Goal: Transaction & Acquisition: Subscribe to service/newsletter

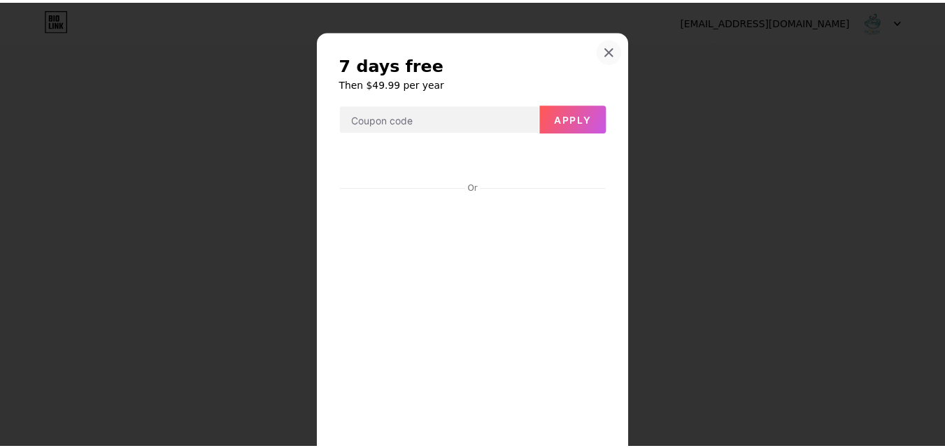
scroll to position [115, 0]
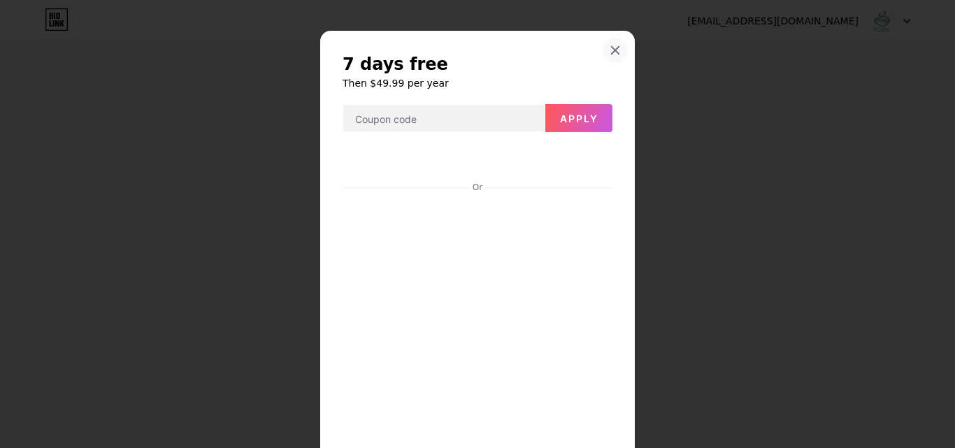
click at [612, 49] on icon at bounding box center [616, 51] width 8 height 8
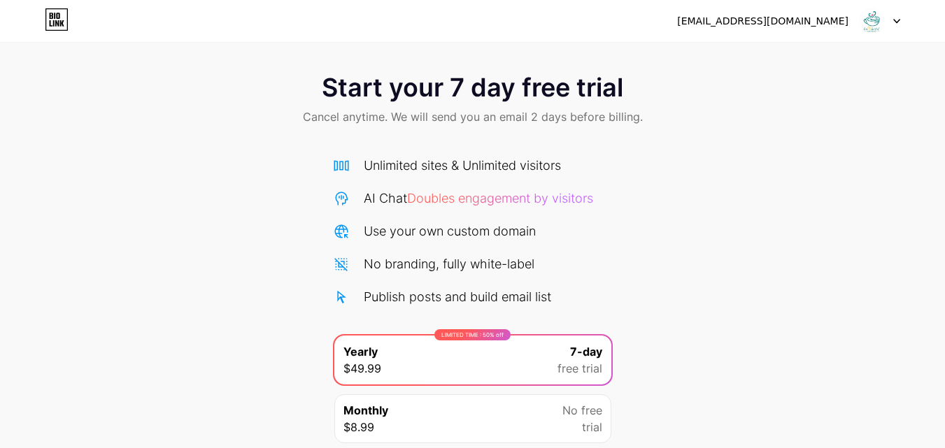
scroll to position [0, 0]
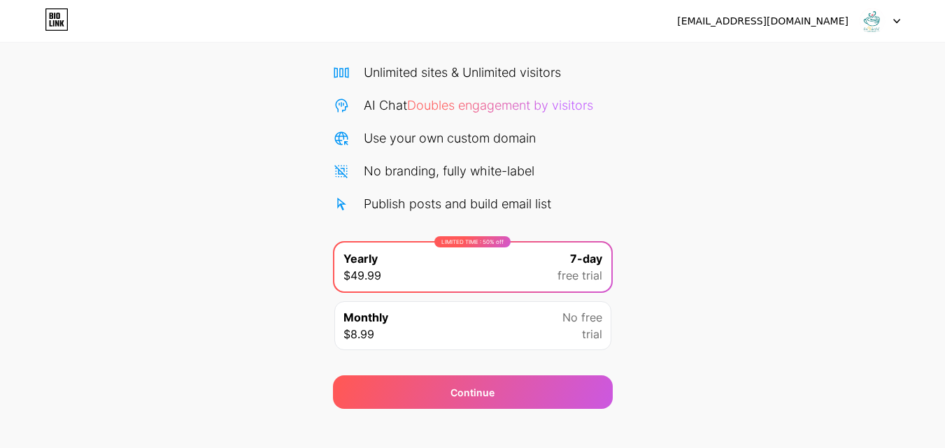
scroll to position [115, 0]
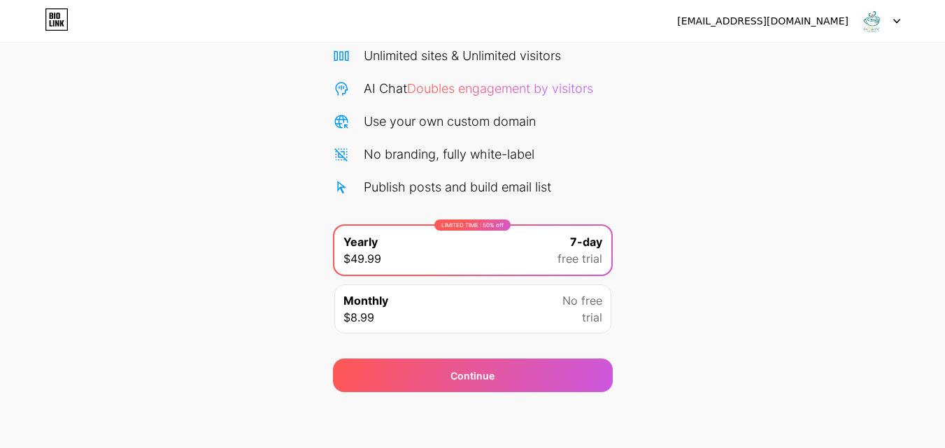
click at [48, 20] on icon at bounding box center [57, 19] width 24 height 22
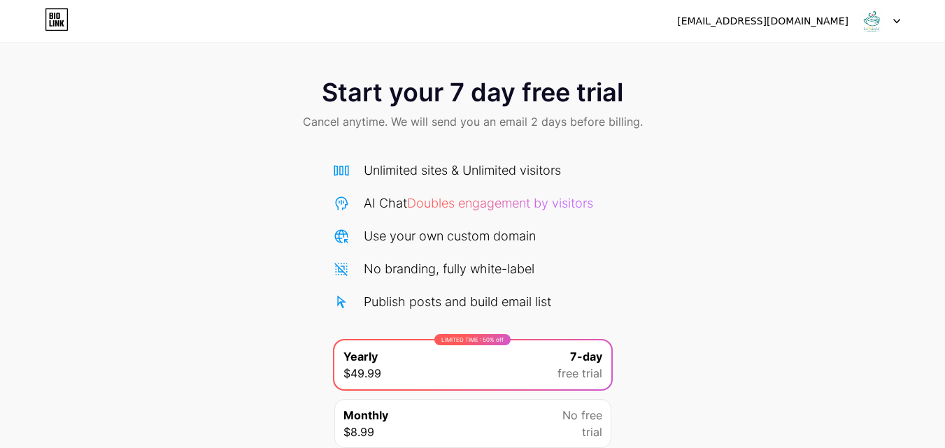
scroll to position [115, 0]
